Goal: Information Seeking & Learning: Learn about a topic

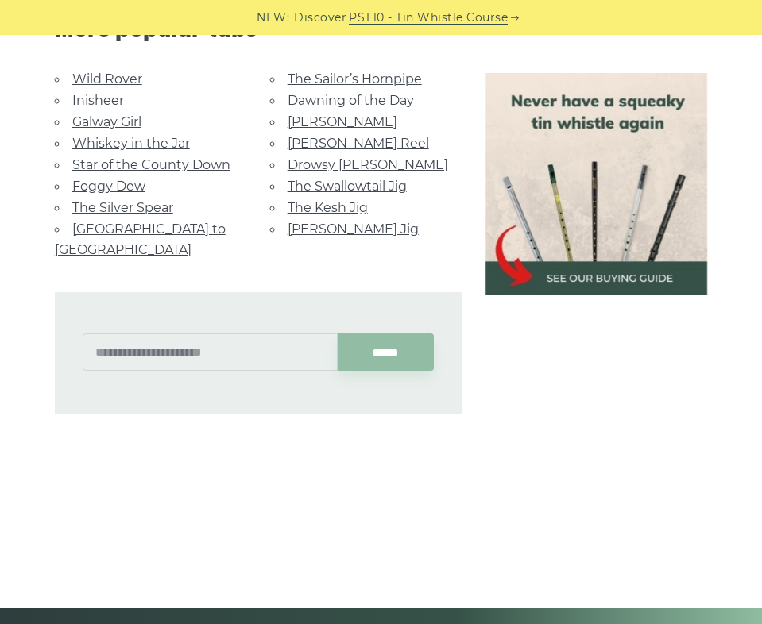
scroll to position [1299, 0]
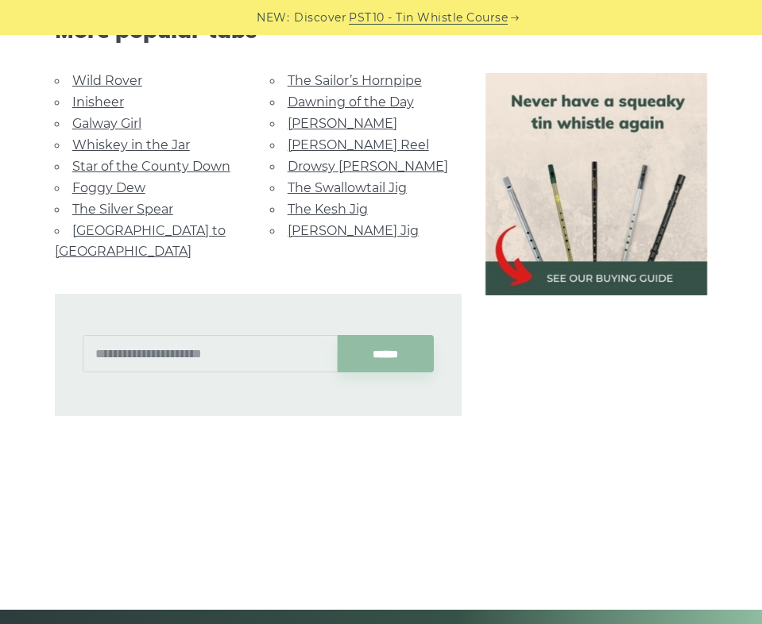
click at [128, 182] on link "Foggy Dew" at bounding box center [108, 187] width 73 height 15
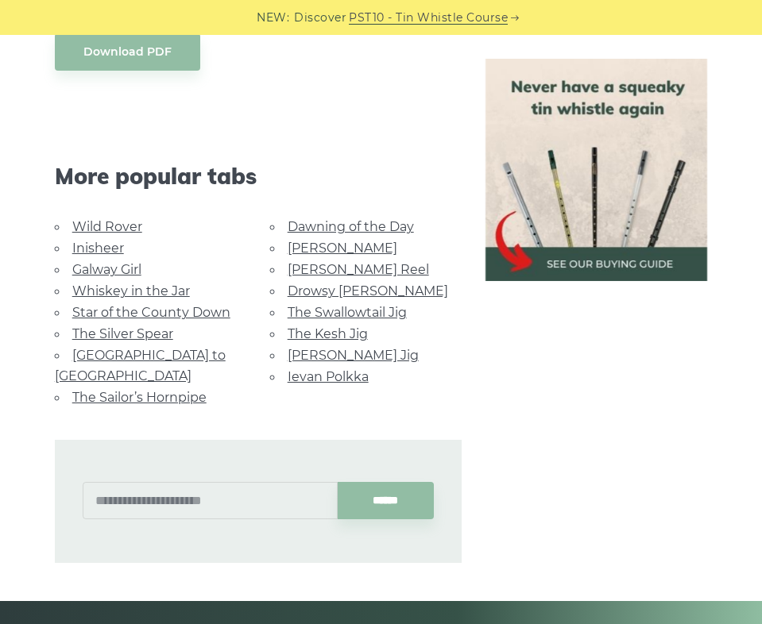
scroll to position [845, 0]
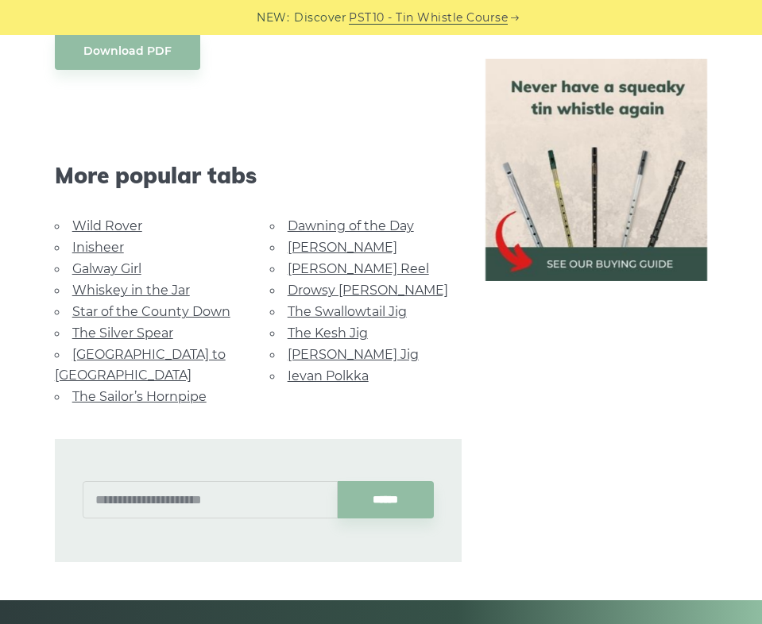
click at [303, 269] on link "[PERSON_NAME] Reel" at bounding box center [358, 268] width 141 height 15
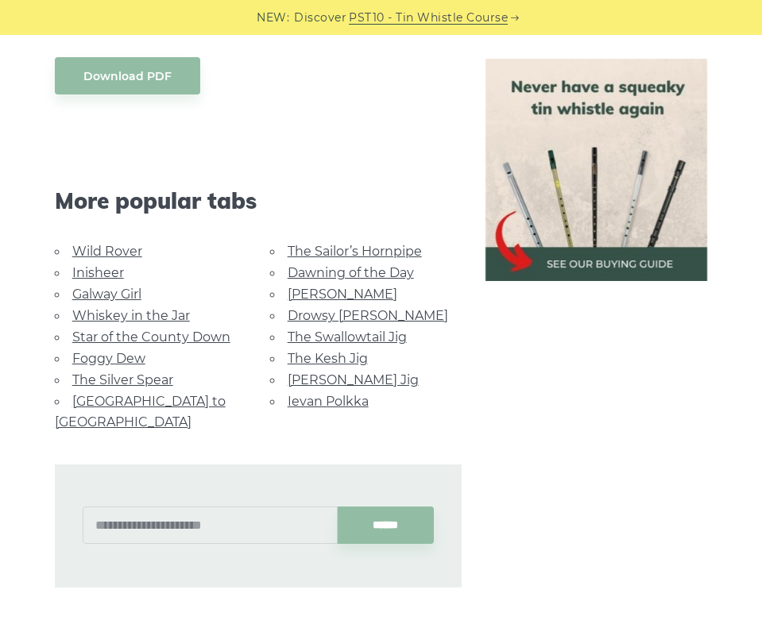
scroll to position [856, 0]
click at [319, 329] on link "The Swallowtail Jig" at bounding box center [347, 336] width 119 height 15
